Goal: Connect with others: Connect with others

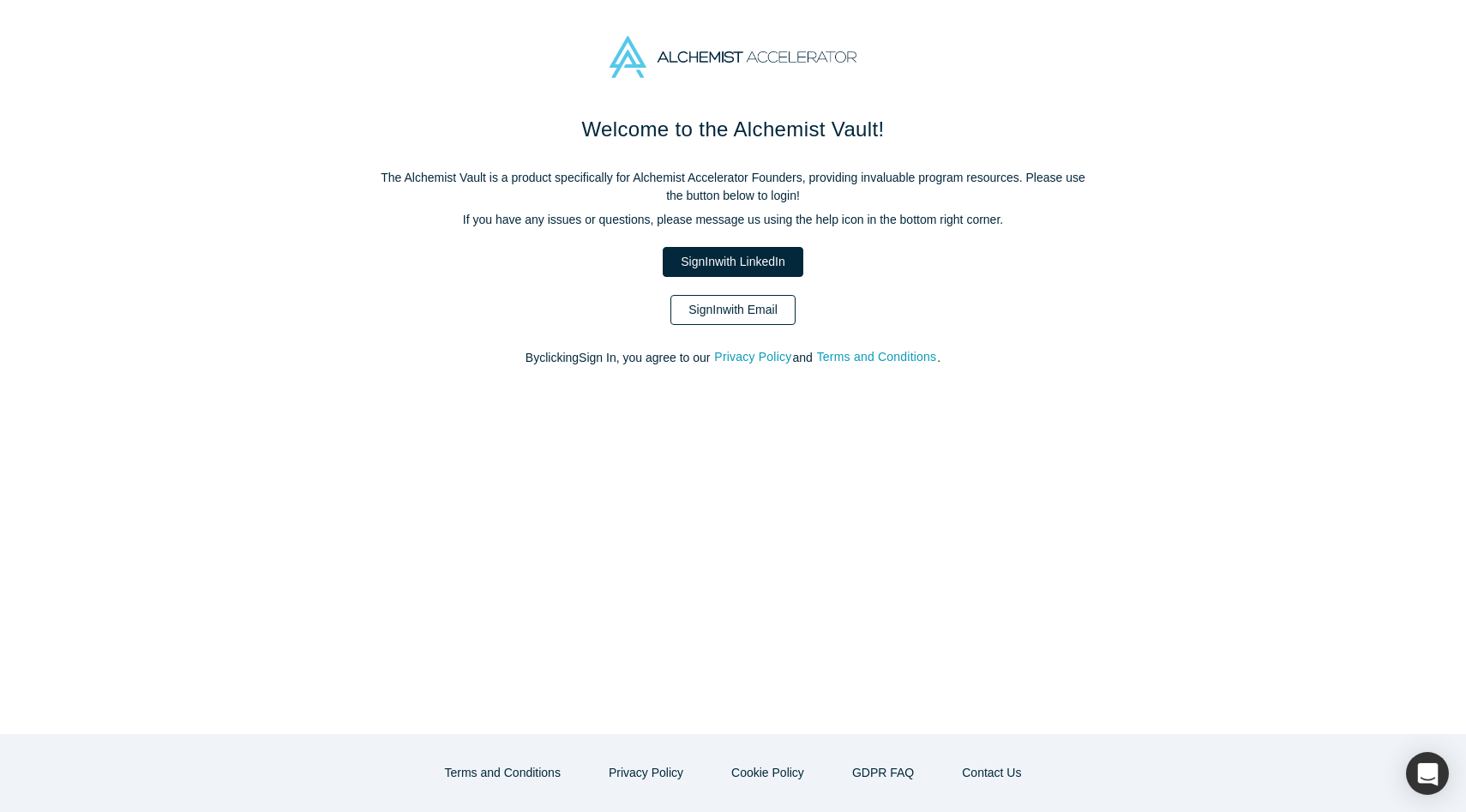
click at [738, 317] on link "Sign In with Email" at bounding box center [733, 310] width 125 height 30
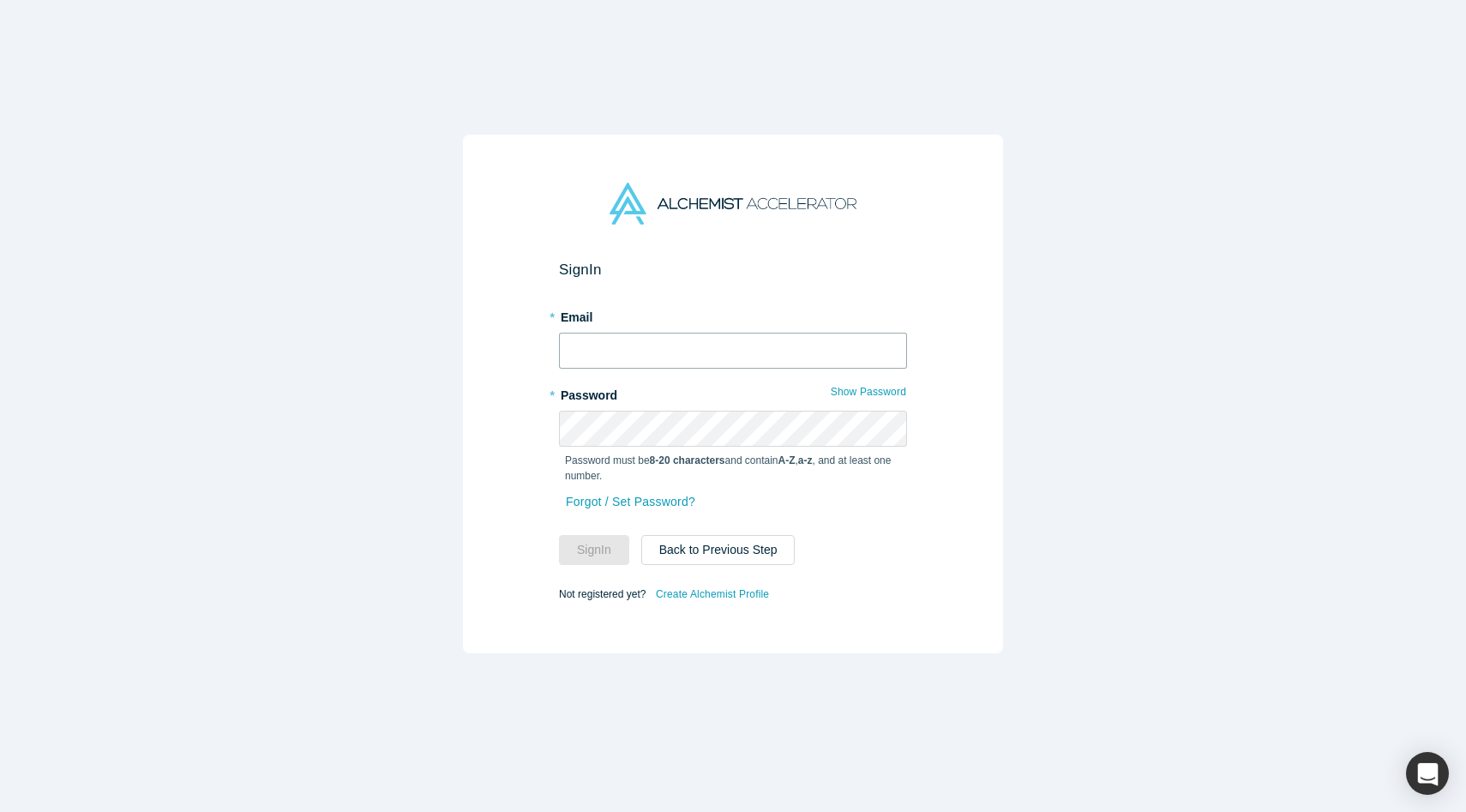
click at [700, 347] on input "text" at bounding box center [733, 351] width 348 height 36
type input "[PERSON_NAME][EMAIL_ADDRESS][DOMAIN_NAME]"
click at [559, 535] on button "Sign In" at bounding box center [593, 550] width 71 height 30
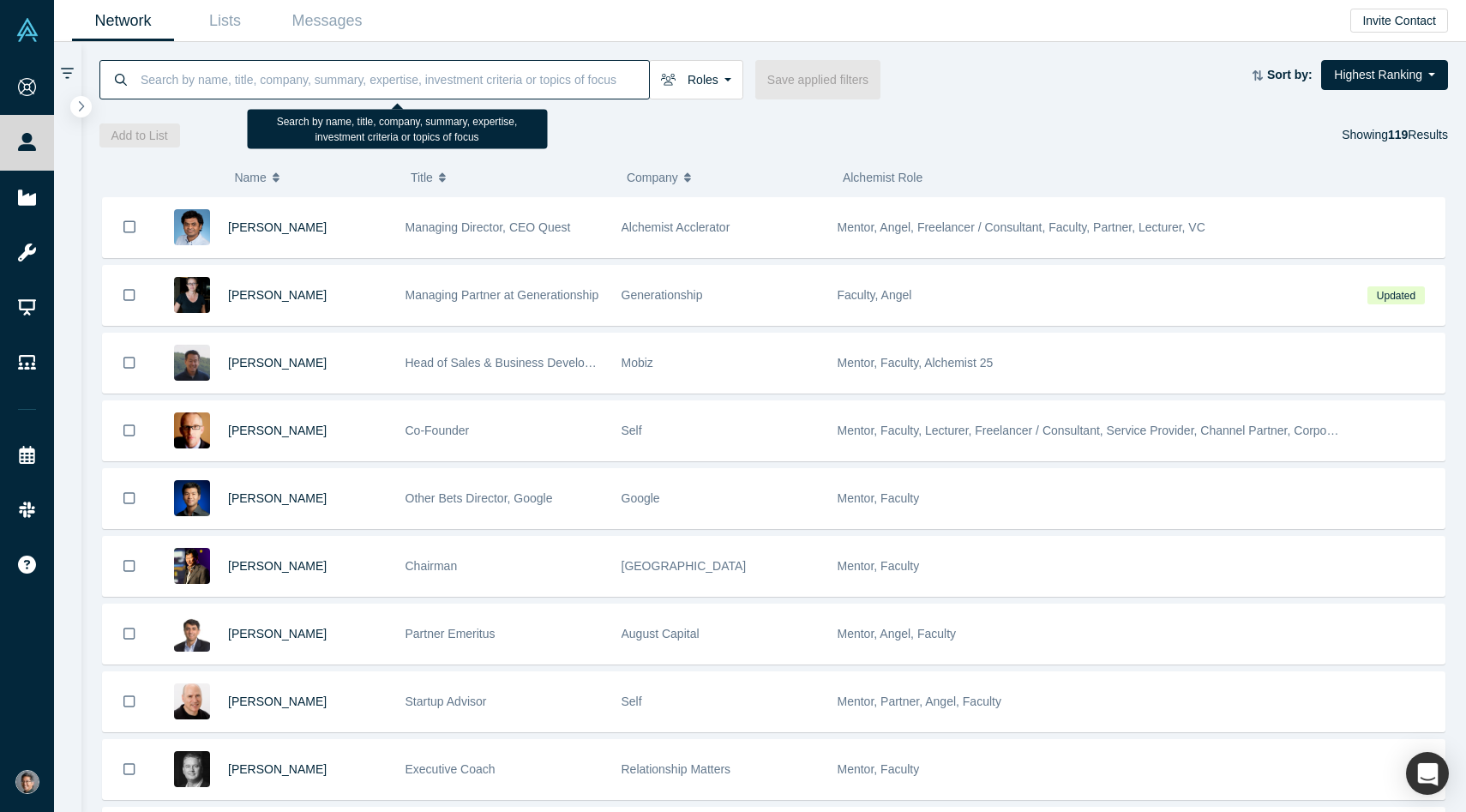
click at [303, 77] on input at bounding box center [394, 80] width 510 height 41
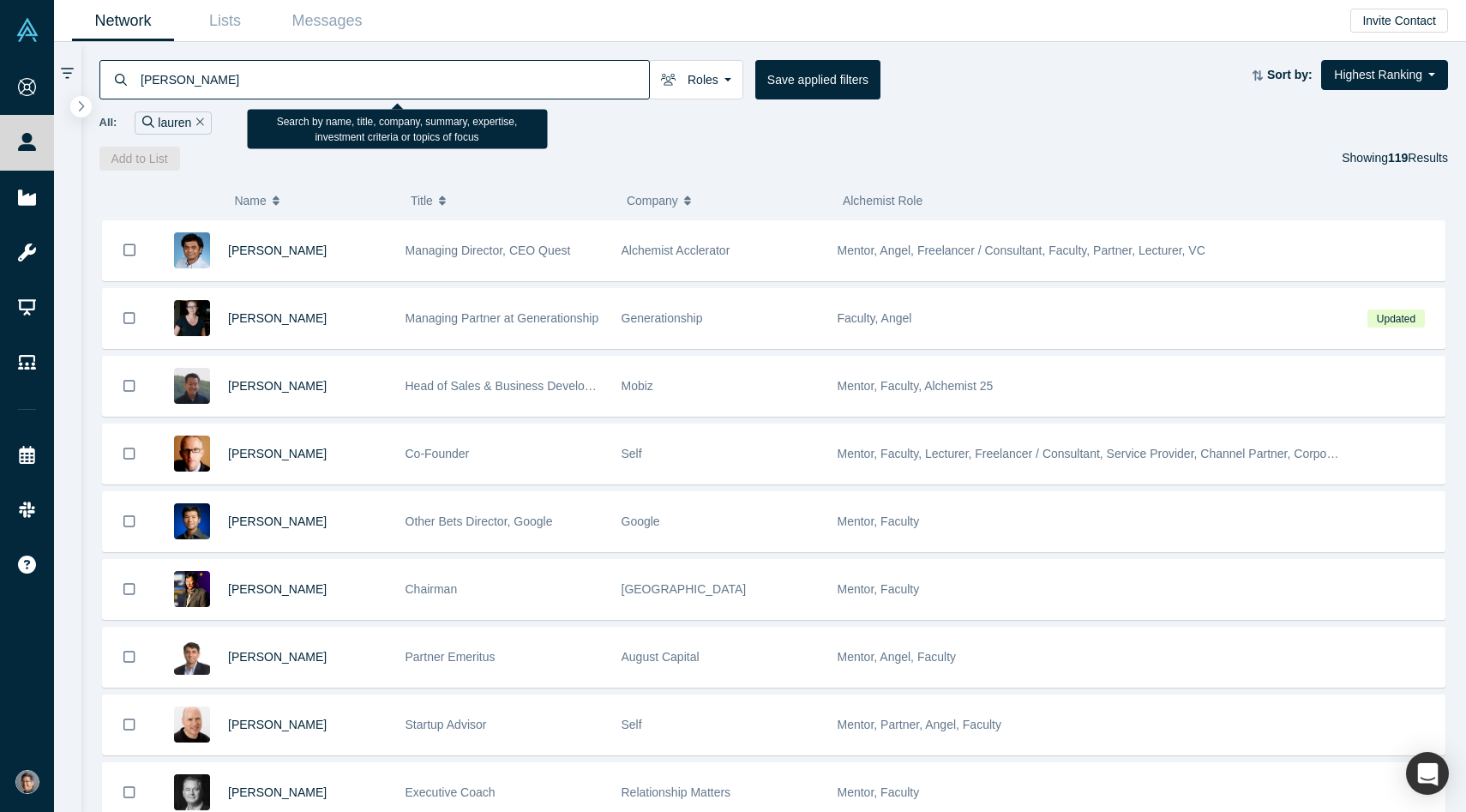
type input "[PERSON_NAME]"
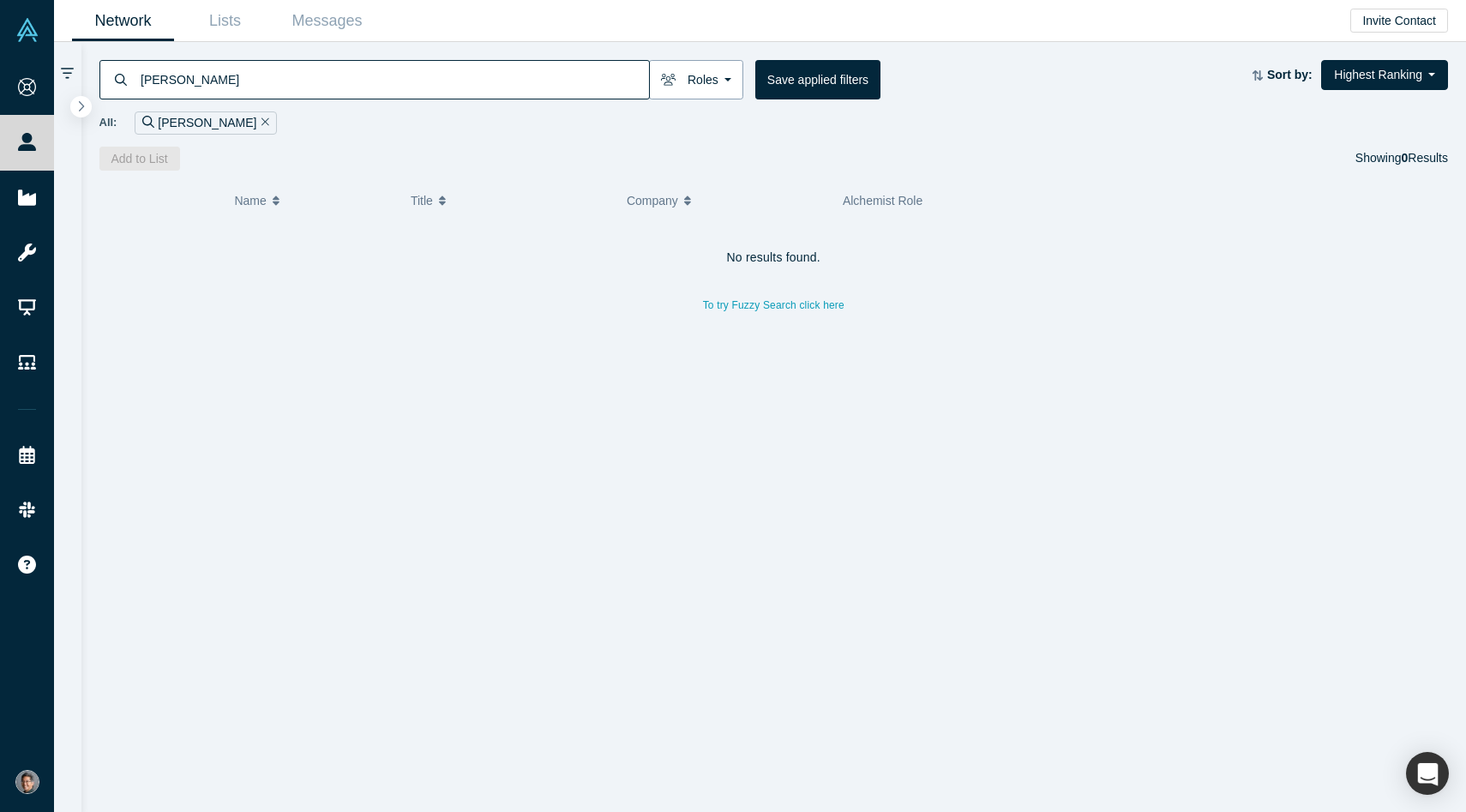
click at [699, 72] on button "Roles" at bounding box center [696, 80] width 94 height 40
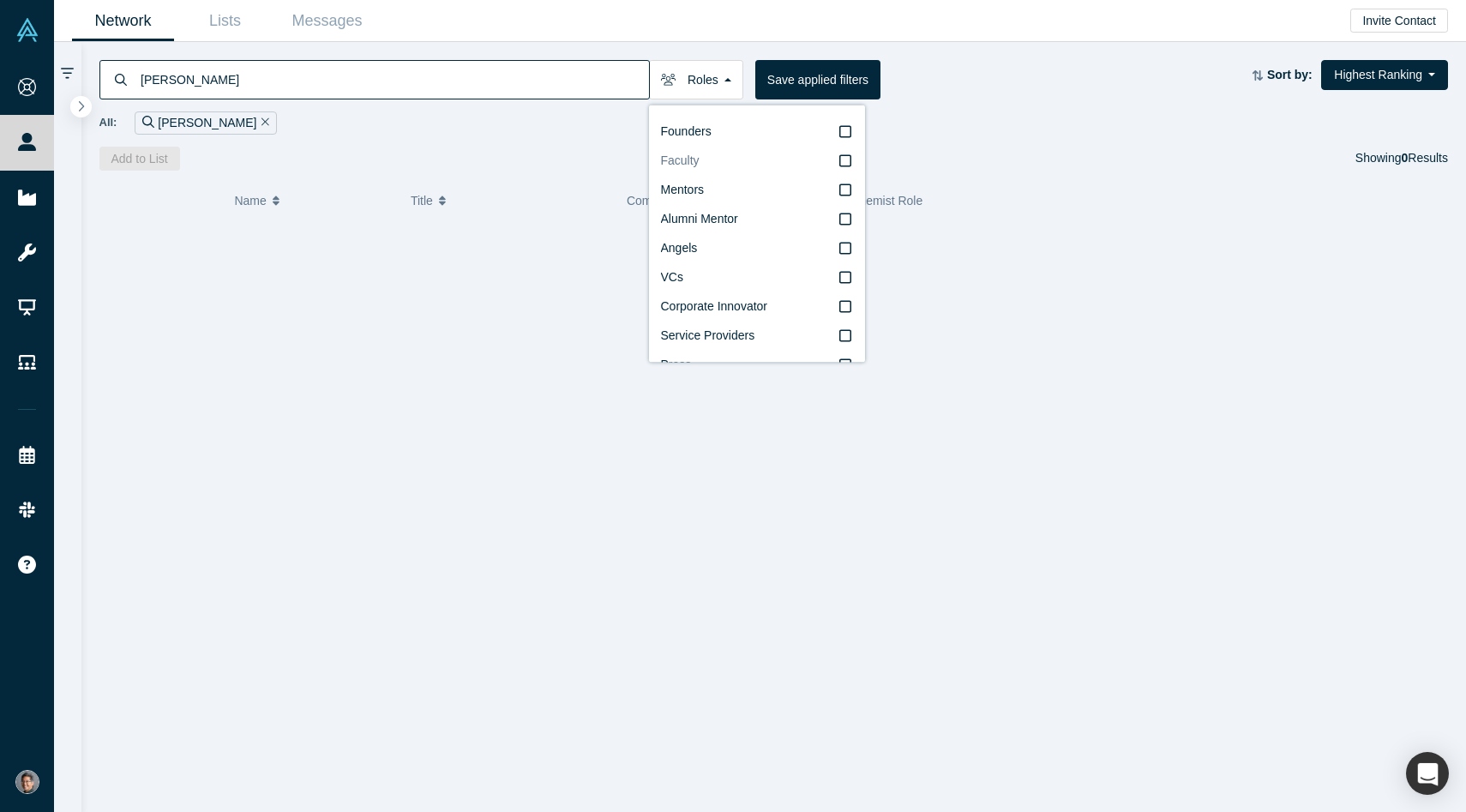
click at [848, 166] on icon at bounding box center [846, 160] width 12 height 12
click at [0, 0] on input "Faculty" at bounding box center [0, 0] width 0 height 0
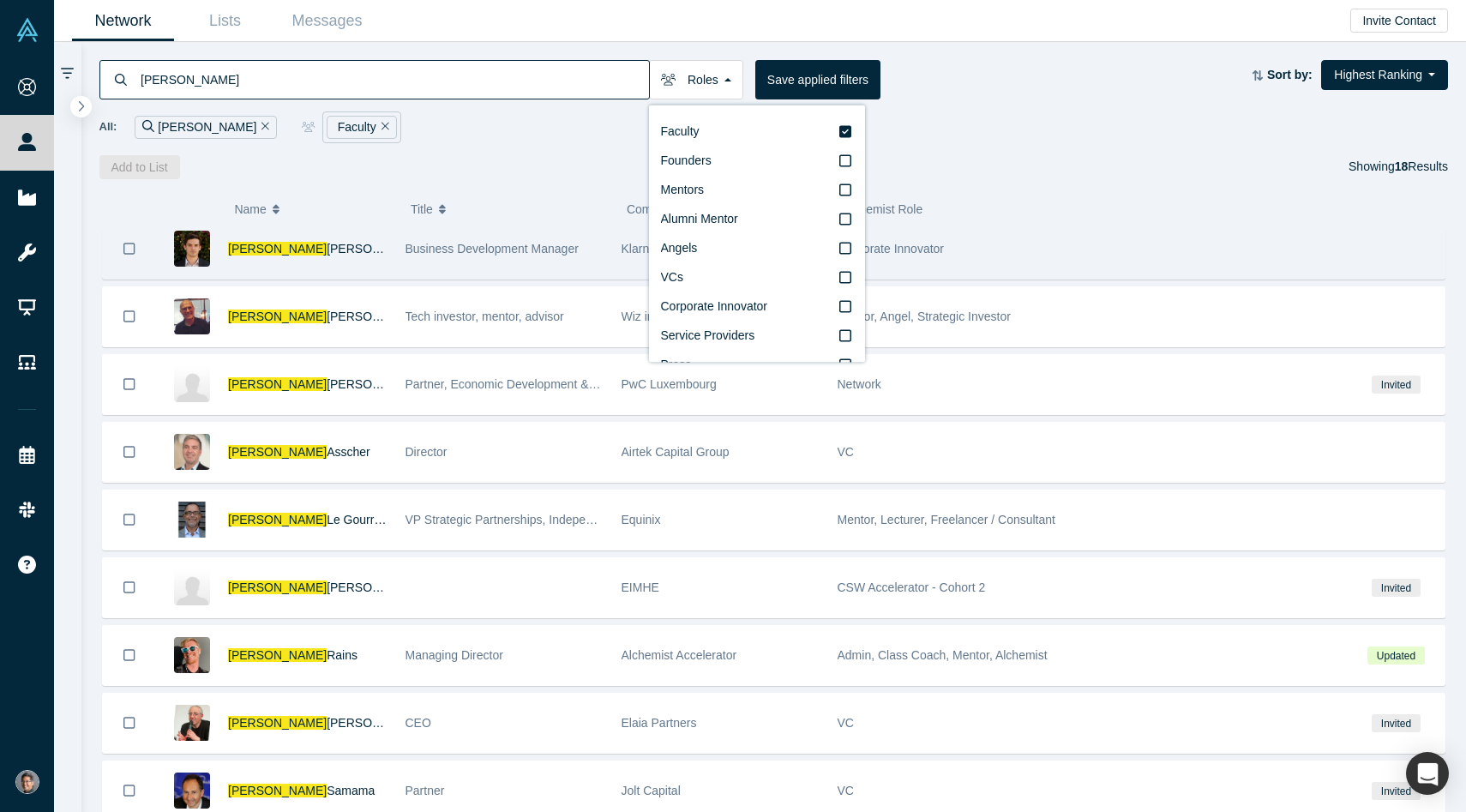
scroll to position [282, 0]
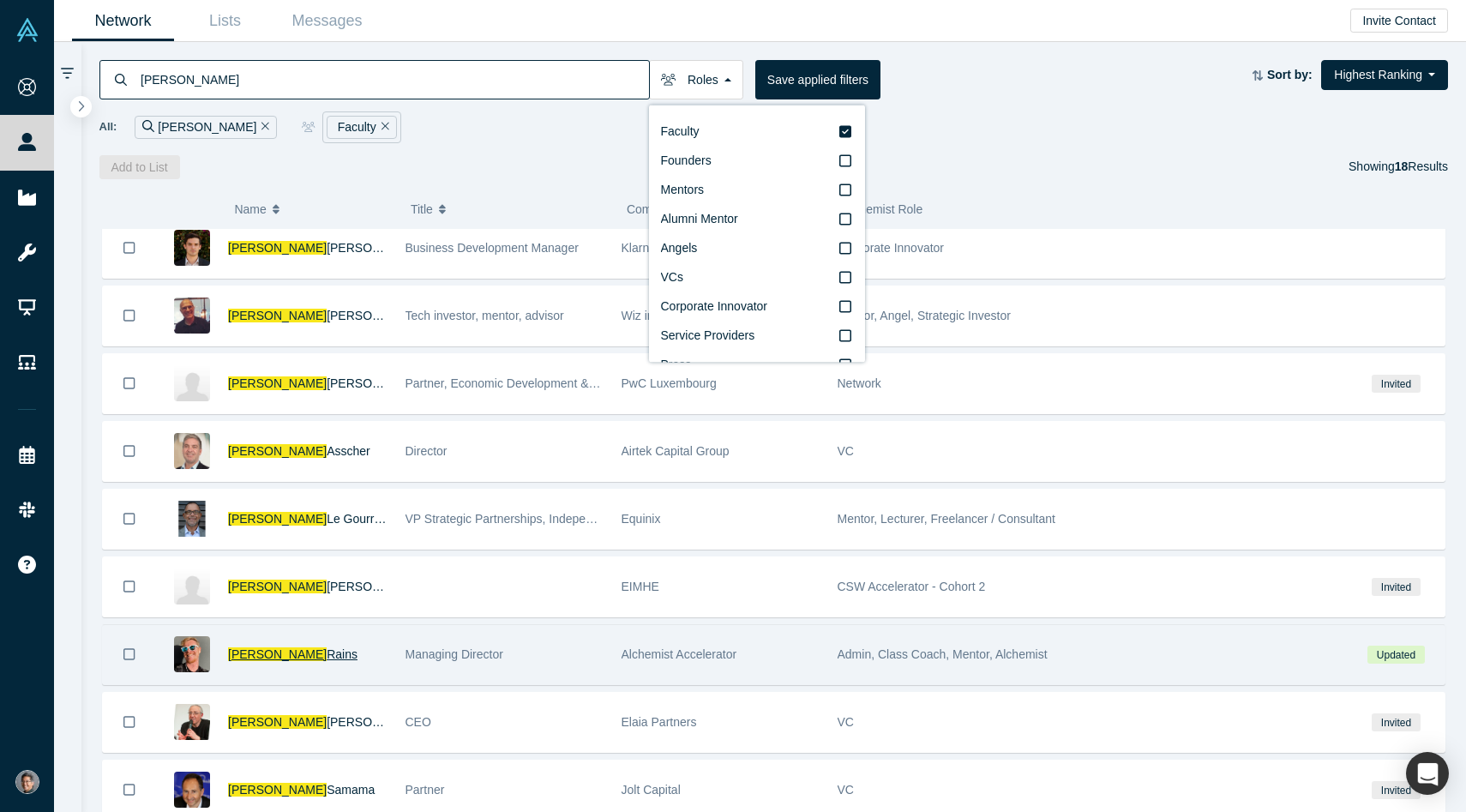
click at [253, 655] on span "[PERSON_NAME]" at bounding box center [276, 654] width 98 height 14
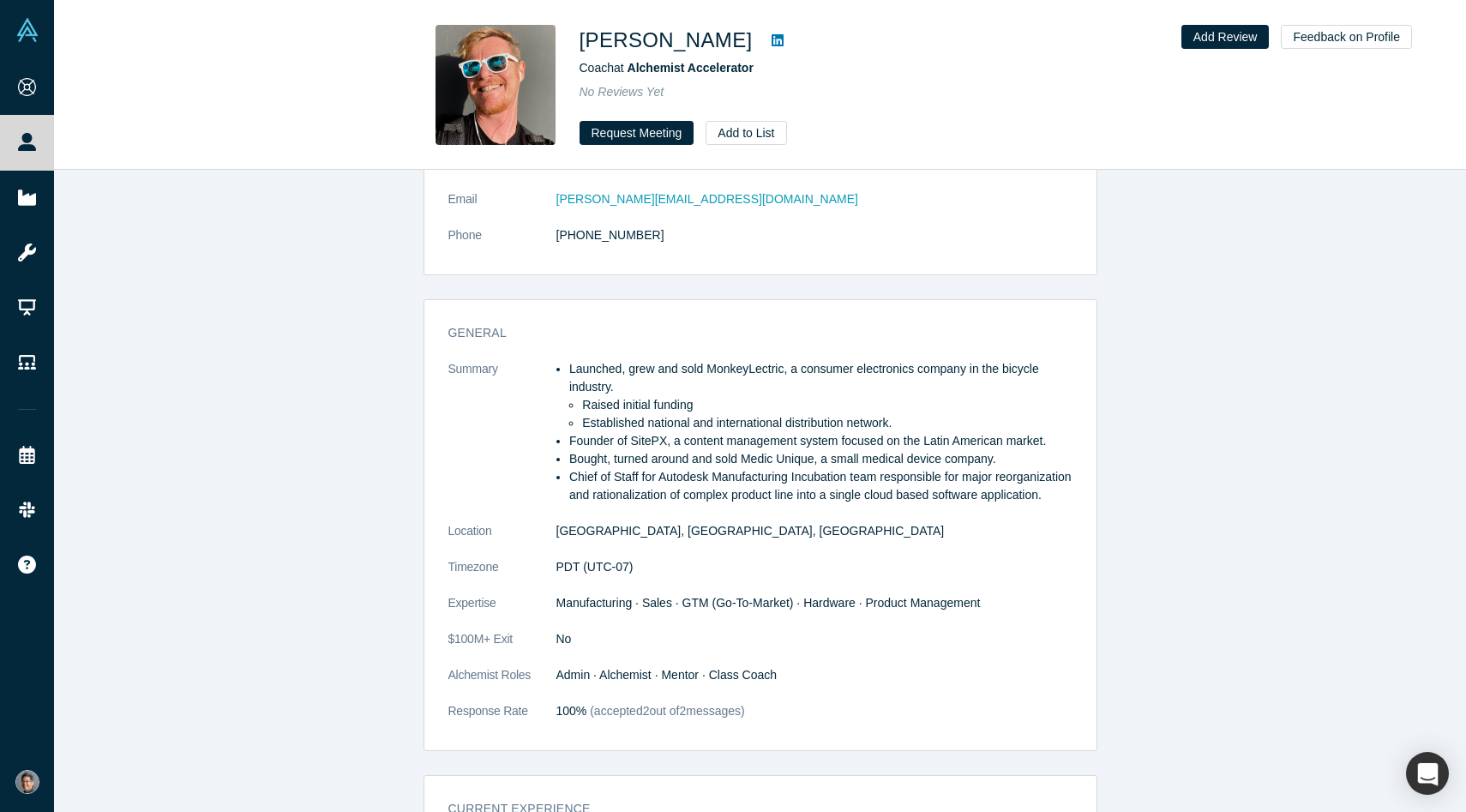
scroll to position [188, 0]
click at [643, 128] on button "Request Meeting" at bounding box center [637, 133] width 115 height 24
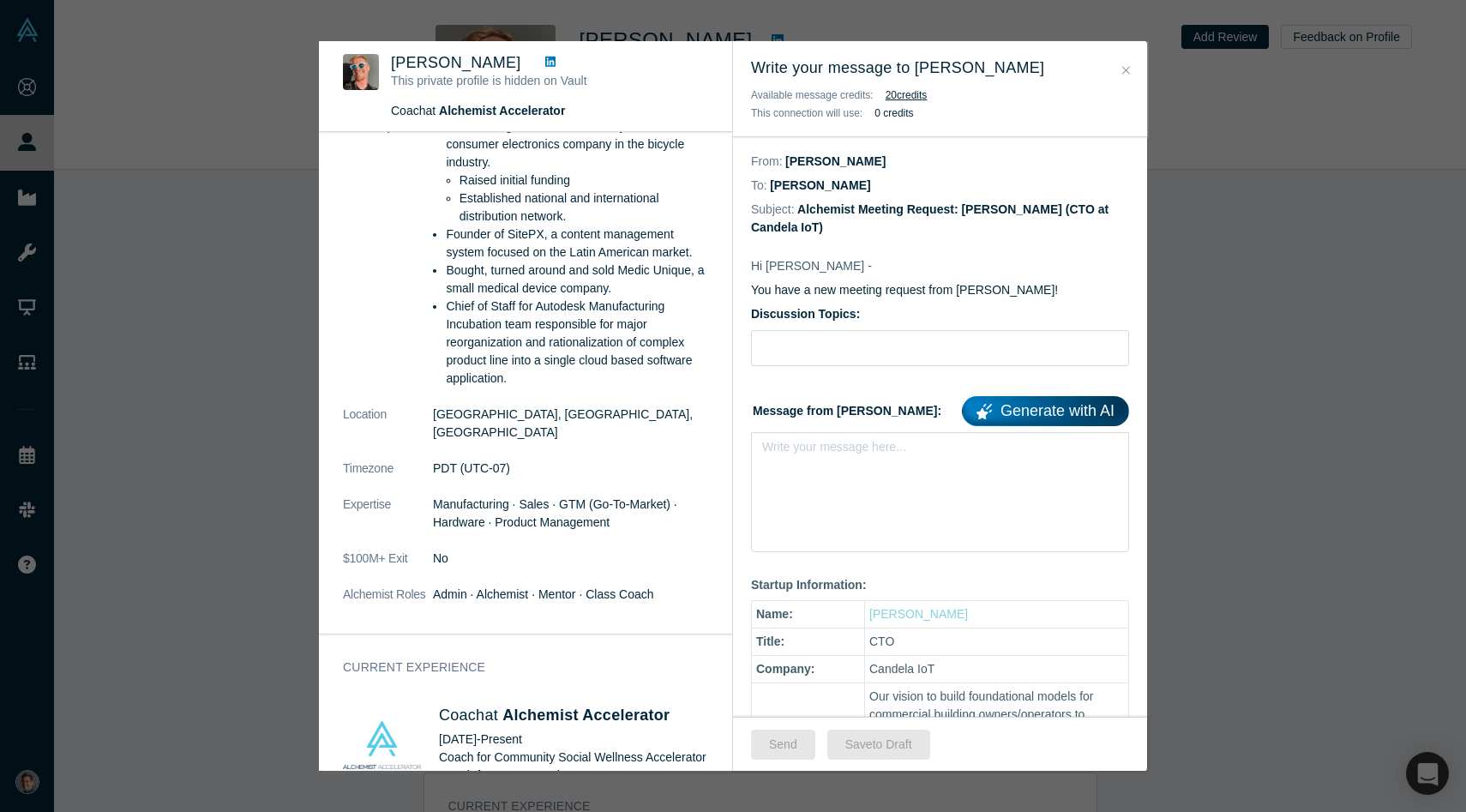
scroll to position [0, 0]
